Goal: Information Seeking & Learning: Learn about a topic

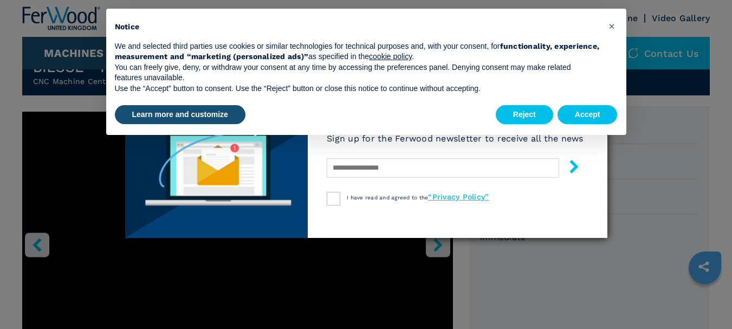
scroll to position [380, 0]
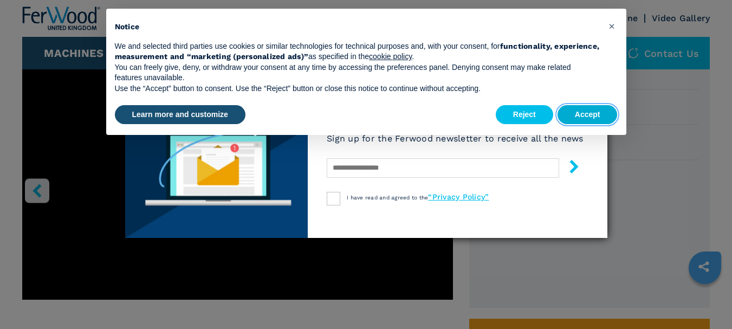
click at [588, 117] on button "Accept" at bounding box center [588, 115] width 60 height 20
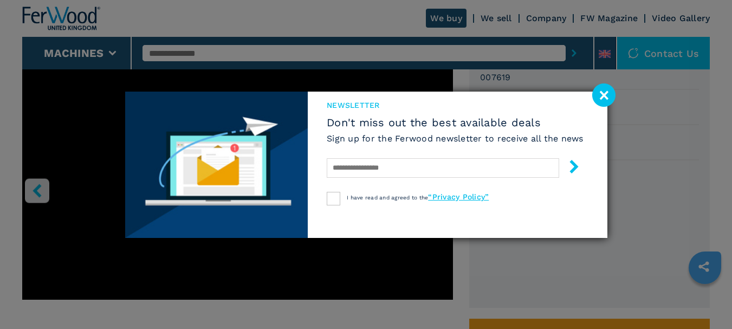
click at [605, 91] on image at bounding box center [604, 94] width 23 height 23
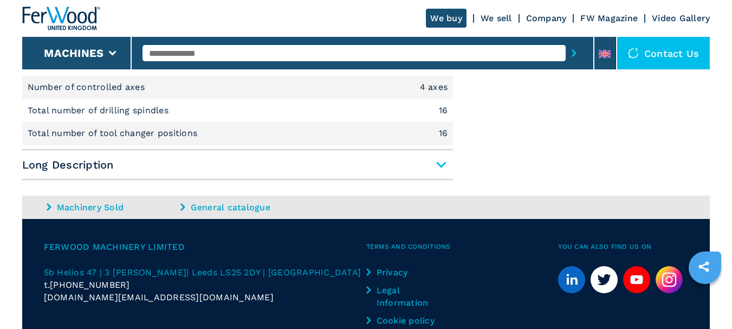
scroll to position [913, 0]
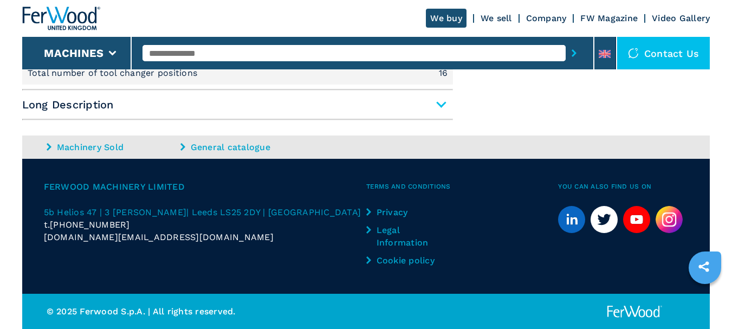
click at [443, 104] on span "Long Description" at bounding box center [237, 105] width 431 height 20
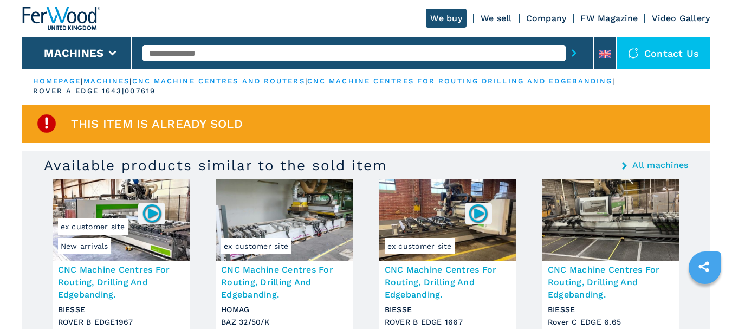
scroll to position [0, 0]
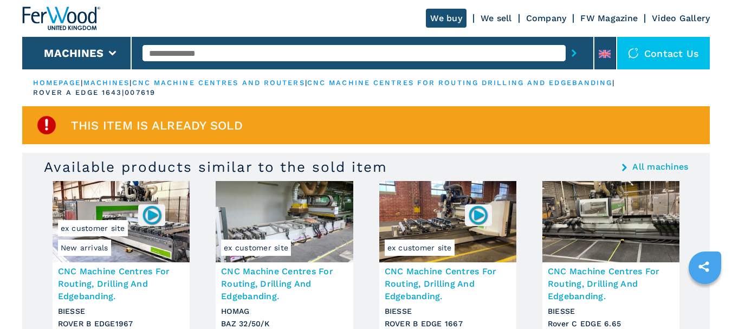
paste input "**********"
type input "**********"
drag, startPoint x: 327, startPoint y: 43, endPoint x: 564, endPoint y: 53, distance: 237.1
click at [572, 53] on icon "submit-button" at bounding box center [574, 53] width 5 height 8
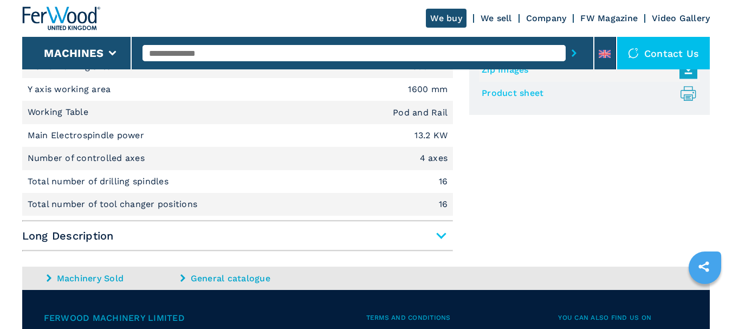
scroll to position [884, 0]
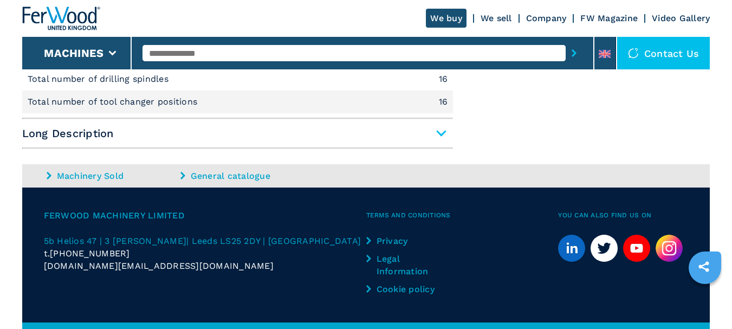
click at [445, 136] on span "Long Description" at bounding box center [237, 134] width 431 height 20
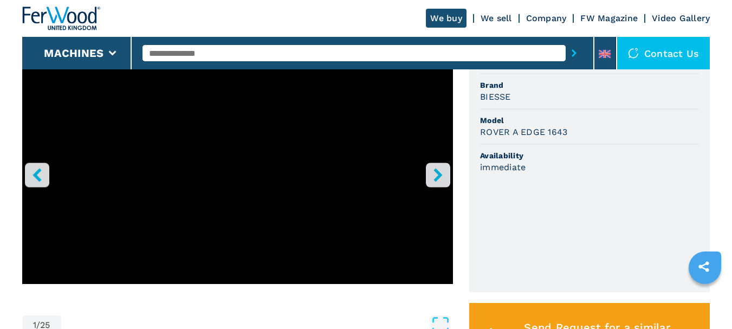
scroll to position [396, 0]
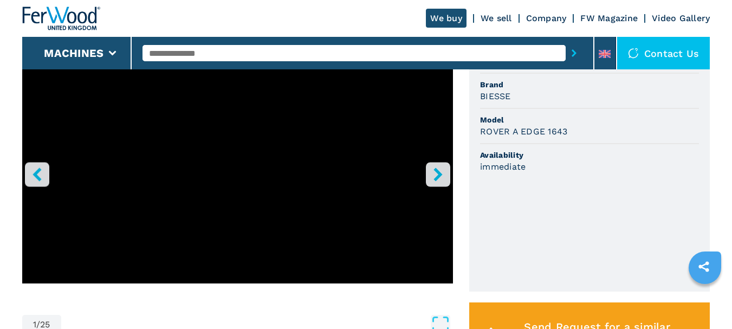
click at [440, 174] on icon "right-button" at bounding box center [438, 175] width 9 height 14
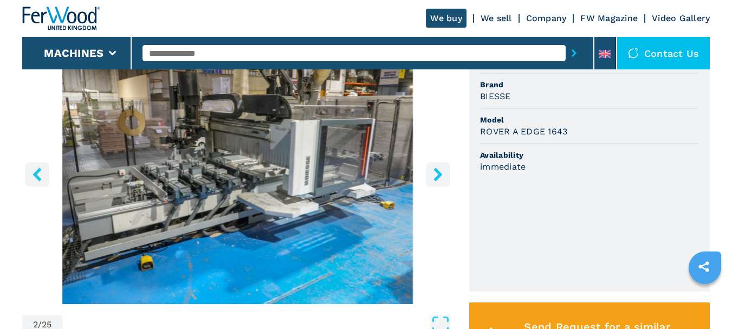
click at [440, 174] on icon "right-button" at bounding box center [438, 175] width 9 height 14
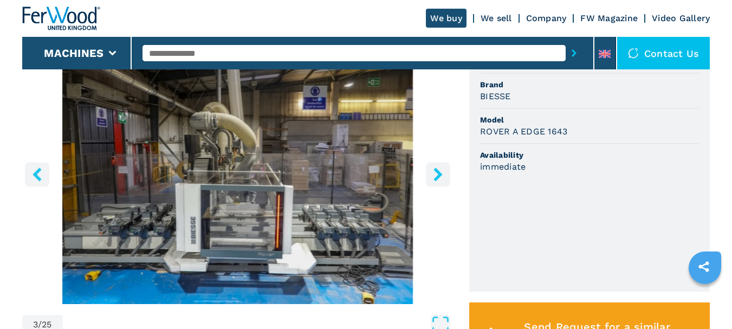
click at [440, 174] on icon "right-button" at bounding box center [438, 175] width 9 height 14
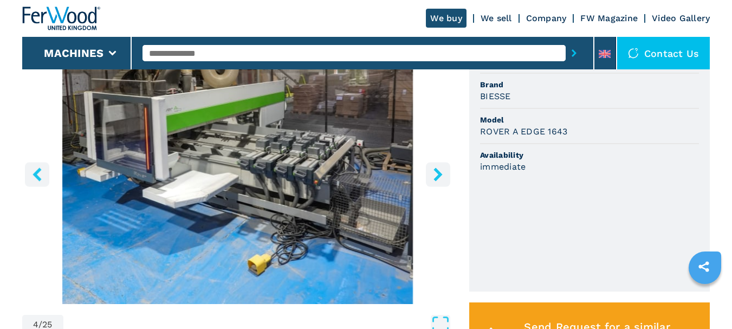
click at [440, 174] on icon "right-button" at bounding box center [438, 175] width 9 height 14
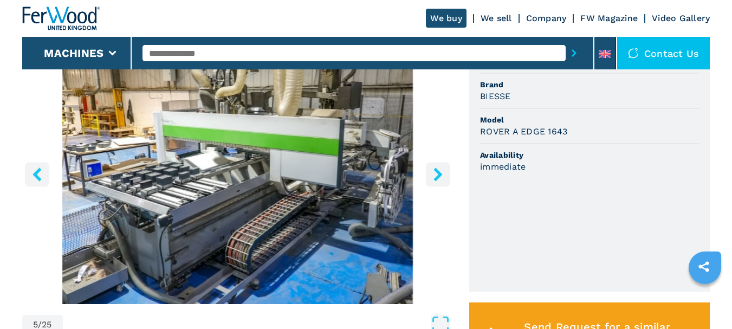
click at [440, 174] on icon "right-button" at bounding box center [438, 175] width 9 height 14
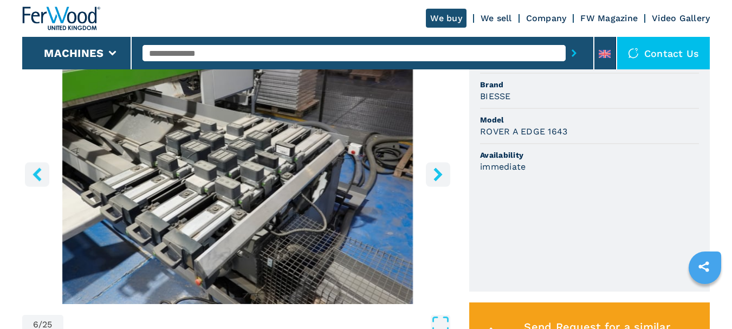
click at [440, 174] on icon "right-button" at bounding box center [438, 175] width 9 height 14
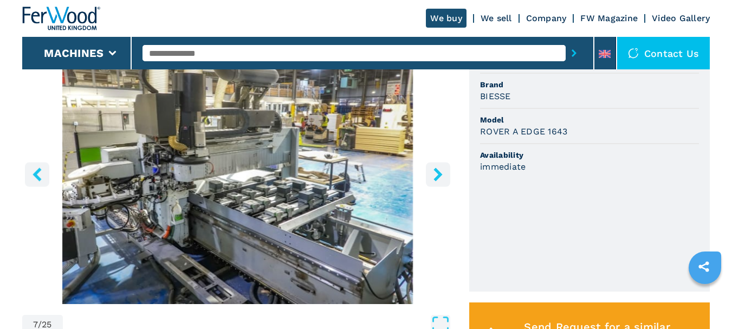
click at [440, 174] on icon "right-button" at bounding box center [438, 175] width 9 height 14
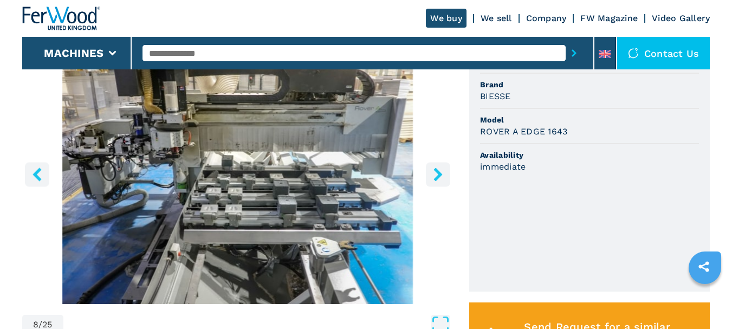
click at [439, 174] on icon "right-button" at bounding box center [438, 175] width 9 height 14
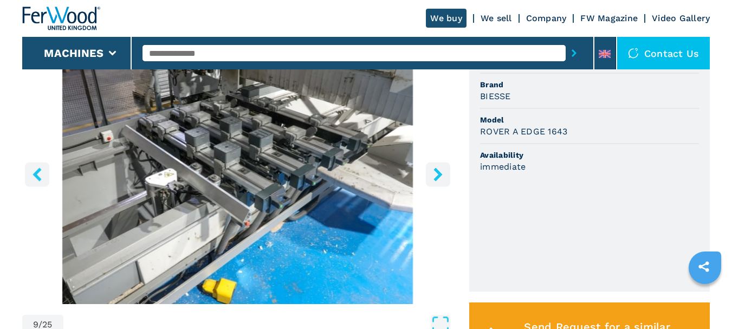
click at [441, 175] on icon "right-button" at bounding box center [438, 175] width 9 height 14
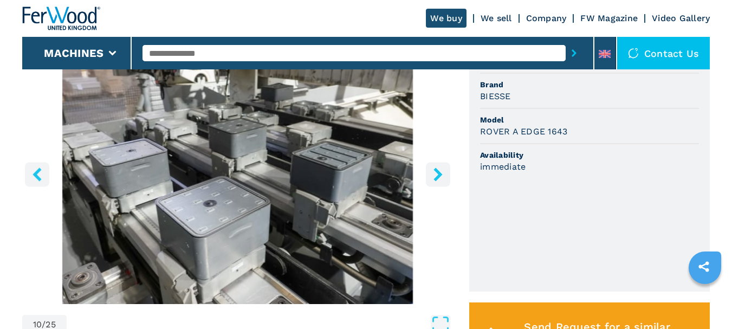
click at [441, 175] on icon "right-button" at bounding box center [438, 175] width 9 height 14
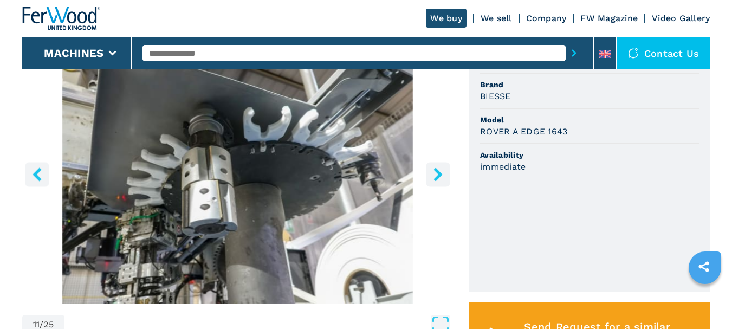
click at [440, 175] on icon "right-button" at bounding box center [438, 175] width 9 height 14
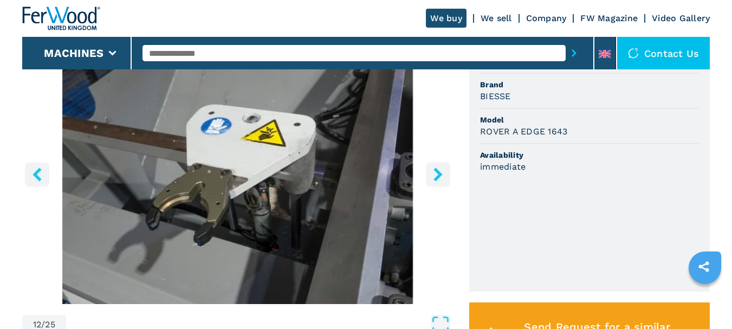
click at [440, 175] on icon "right-button" at bounding box center [438, 175] width 9 height 14
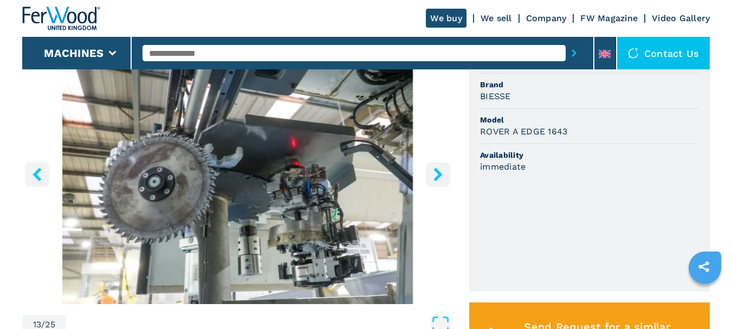
click at [440, 175] on icon "right-button" at bounding box center [438, 175] width 9 height 14
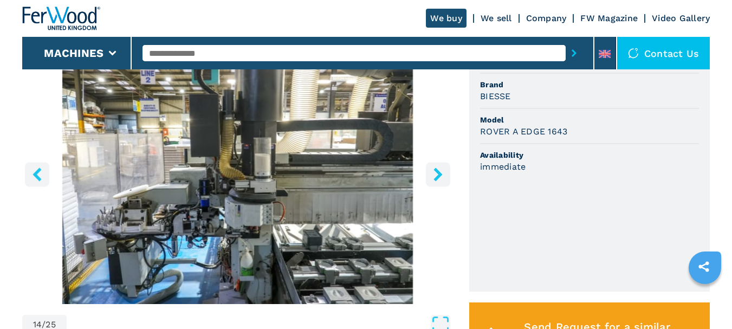
click at [440, 175] on icon "right-button" at bounding box center [438, 175] width 9 height 14
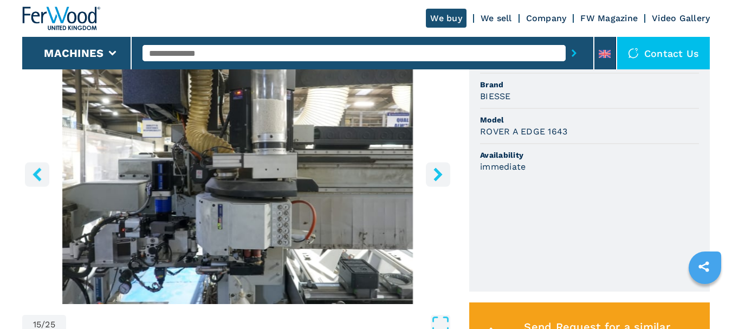
click at [440, 175] on icon "right-button" at bounding box center [438, 175] width 9 height 14
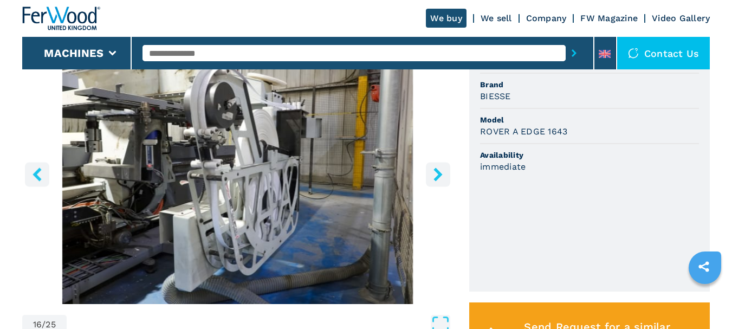
click at [440, 175] on icon "right-button" at bounding box center [438, 175] width 9 height 14
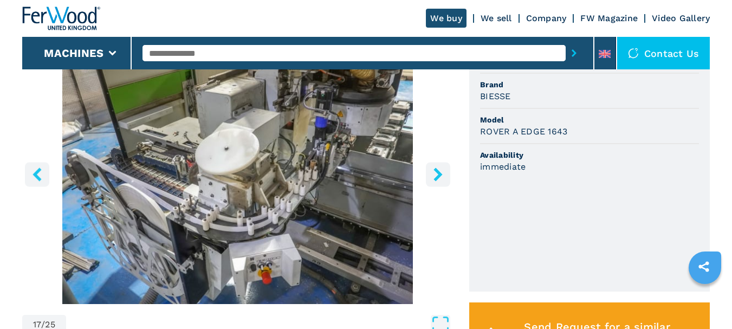
click at [440, 175] on icon "right-button" at bounding box center [438, 175] width 9 height 14
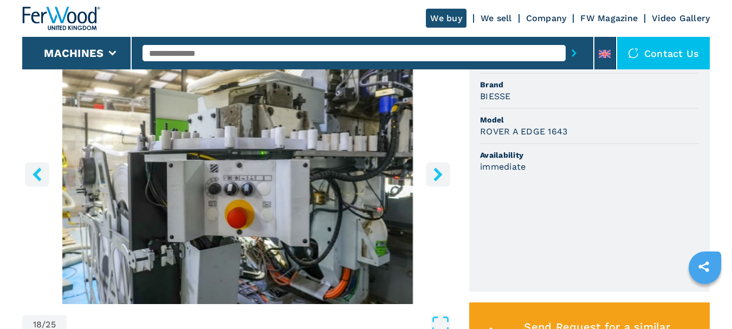
click at [34, 171] on icon "left-button" at bounding box center [37, 175] width 14 height 14
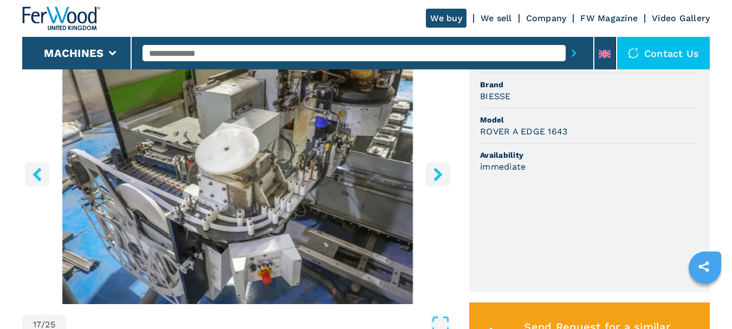
click at [34, 171] on icon "left-button" at bounding box center [37, 175] width 14 height 14
click at [33, 170] on icon "left-button" at bounding box center [37, 175] width 14 height 14
